Goal: Task Accomplishment & Management: Complete application form

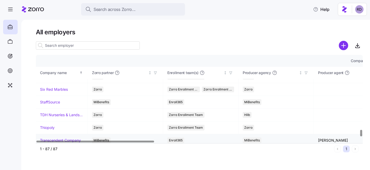
scroll to position [996, 0]
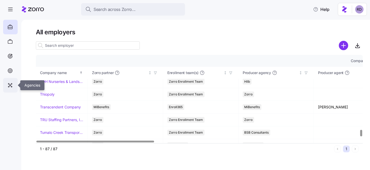
click at [10, 85] on icon at bounding box center [9, 84] width 1 height 1
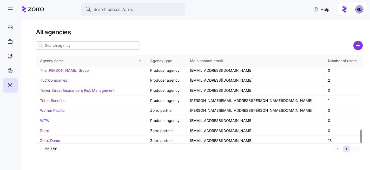
scroll to position [486, 0]
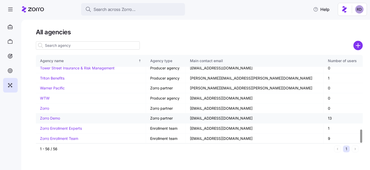
click at [57, 119] on link "Zorro Demo" at bounding box center [50, 118] width 20 height 4
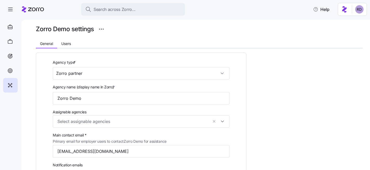
scroll to position [20, 0]
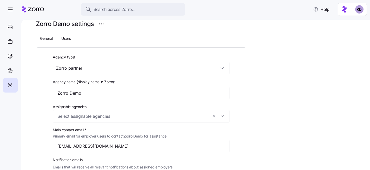
click at [73, 42] on div "General Users" at bounding box center [199, 39] width 327 height 8
click at [67, 37] on span "Users" at bounding box center [66, 39] width 10 height 4
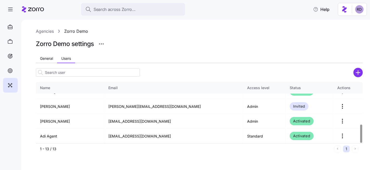
scroll to position [0, 0]
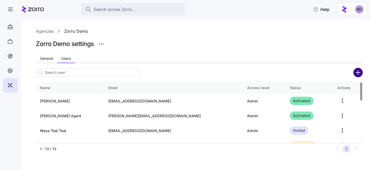
click at [356, 71] on circle "add icon" at bounding box center [358, 72] width 9 height 9
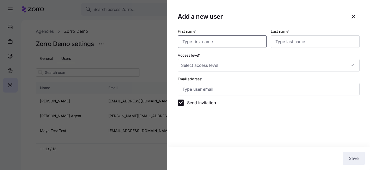
click at [228, 38] on input "First name *" at bounding box center [222, 41] width 89 height 12
type input "[PERSON_NAME]"
click at [211, 61] on input "Access level *" at bounding box center [269, 65] width 182 height 12
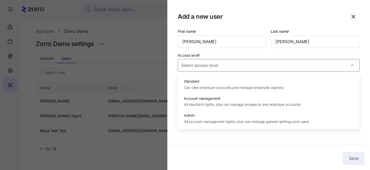
click at [208, 119] on span "All account management rights, plus can manage general settings and users" at bounding box center [246, 122] width 125 height 6
type input "Admin"
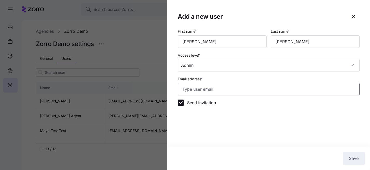
click at [204, 93] on input "Email address *" at bounding box center [269, 89] width 182 height 12
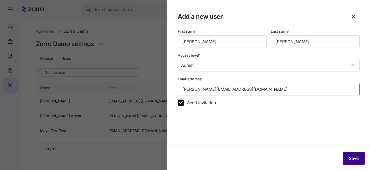
type input "[PERSON_NAME][EMAIL_ADDRESS][DOMAIN_NAME]"
click at [352, 156] on span "Save" at bounding box center [354, 158] width 10 height 6
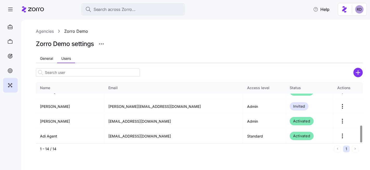
scroll to position [156, 0]
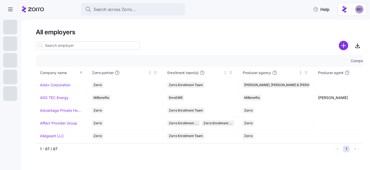
click at [360, 6] on html "Search across Zorro... Help All employers Company details Benefit status Compan…" at bounding box center [185, 83] width 370 height 167
click at [359, 9] on html "Search across Zorro... Help All employers Company details Benefit status Compan…" at bounding box center [185, 83] width 370 height 167
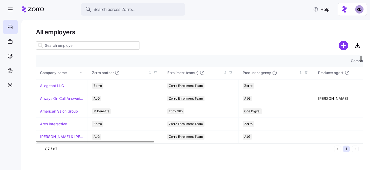
scroll to position [56, 0]
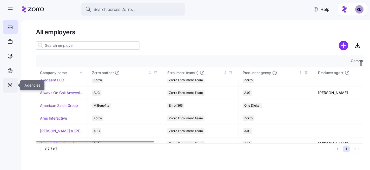
click at [7, 84] on icon at bounding box center [10, 85] width 6 height 6
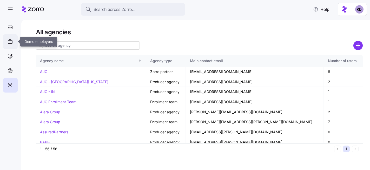
click at [9, 41] on icon at bounding box center [10, 41] width 6 height 6
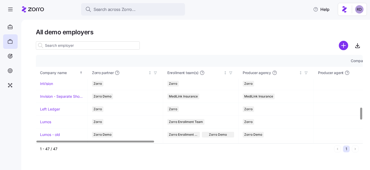
scroll to position [383, 0]
click at [48, 120] on link "Lumos" at bounding box center [45, 121] width 11 height 5
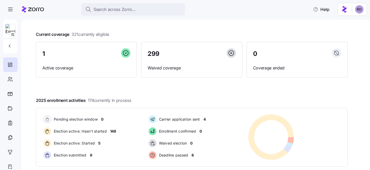
scroll to position [49, 0]
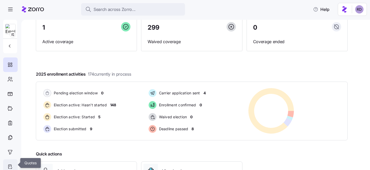
click at [12, 166] on icon at bounding box center [10, 166] width 6 height 6
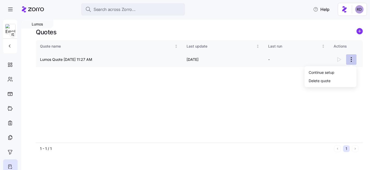
click at [352, 59] on html "Search across Zorro... Help Lumos Quotes Quote name Last update Last run Action…" at bounding box center [185, 83] width 370 height 167
click at [333, 73] on div "Continue setup" at bounding box center [321, 72] width 26 height 6
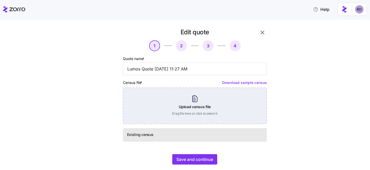
click at [188, 105] on div "Upload census file Drag file here or click to select it" at bounding box center [195, 105] width 144 height 36
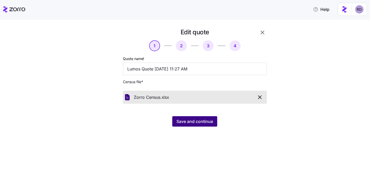
click at [189, 126] on button "Save and continue" at bounding box center [194, 121] width 45 height 10
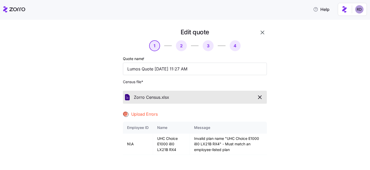
click at [261, 97] on icon "button" at bounding box center [260, 97] width 6 height 6
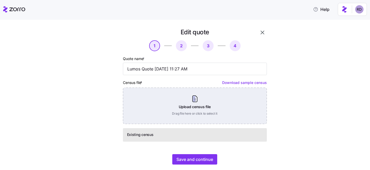
click at [206, 93] on div "Upload census file Drag file here or click to select it" at bounding box center [195, 105] width 144 height 36
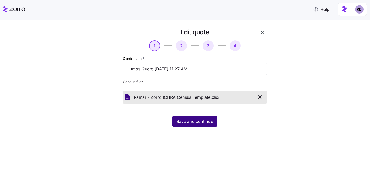
click at [193, 123] on span "Save and continue" at bounding box center [194, 121] width 37 height 6
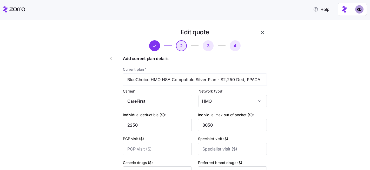
click at [266, 32] on button "button" at bounding box center [262, 32] width 9 height 9
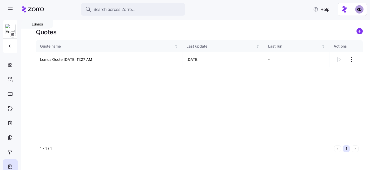
click at [361, 12] on html "Search across Zorro... Help Lumos Quotes Quote name Last update Last run Action…" at bounding box center [185, 83] width 370 height 167
click at [350, 33] on div "Log out" at bounding box center [345, 32] width 20 height 6
